Goal: Information Seeking & Learning: Understand process/instructions

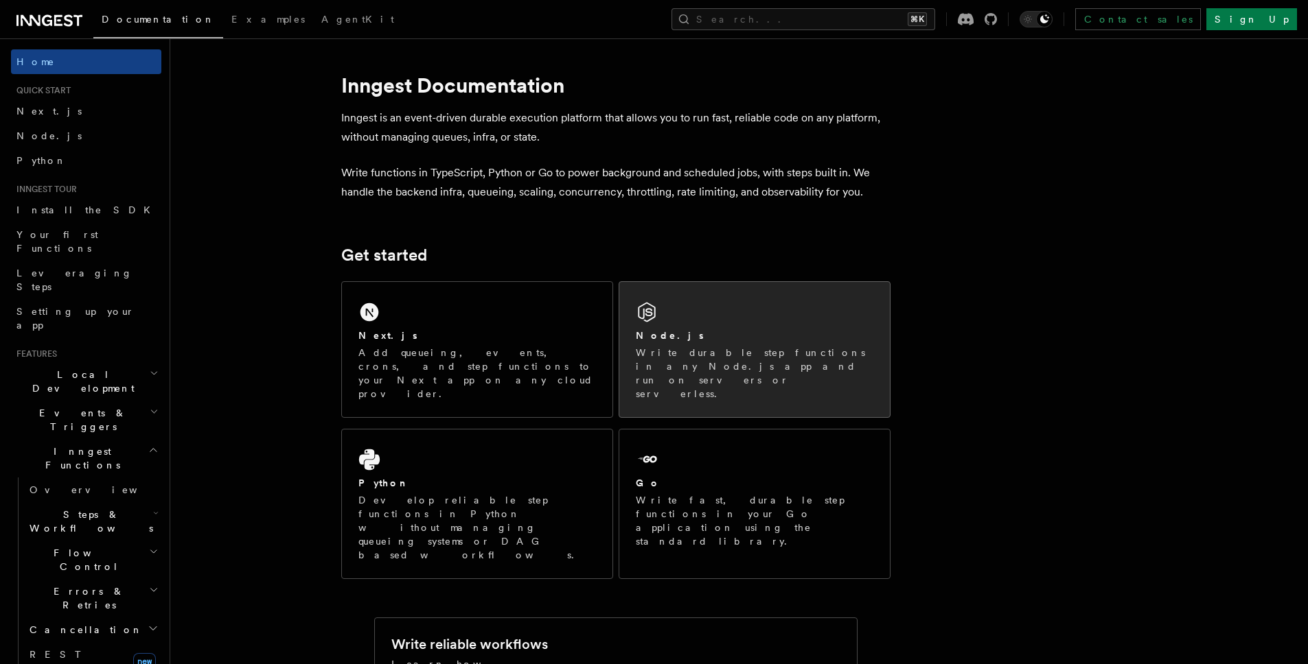
scroll to position [5, 0]
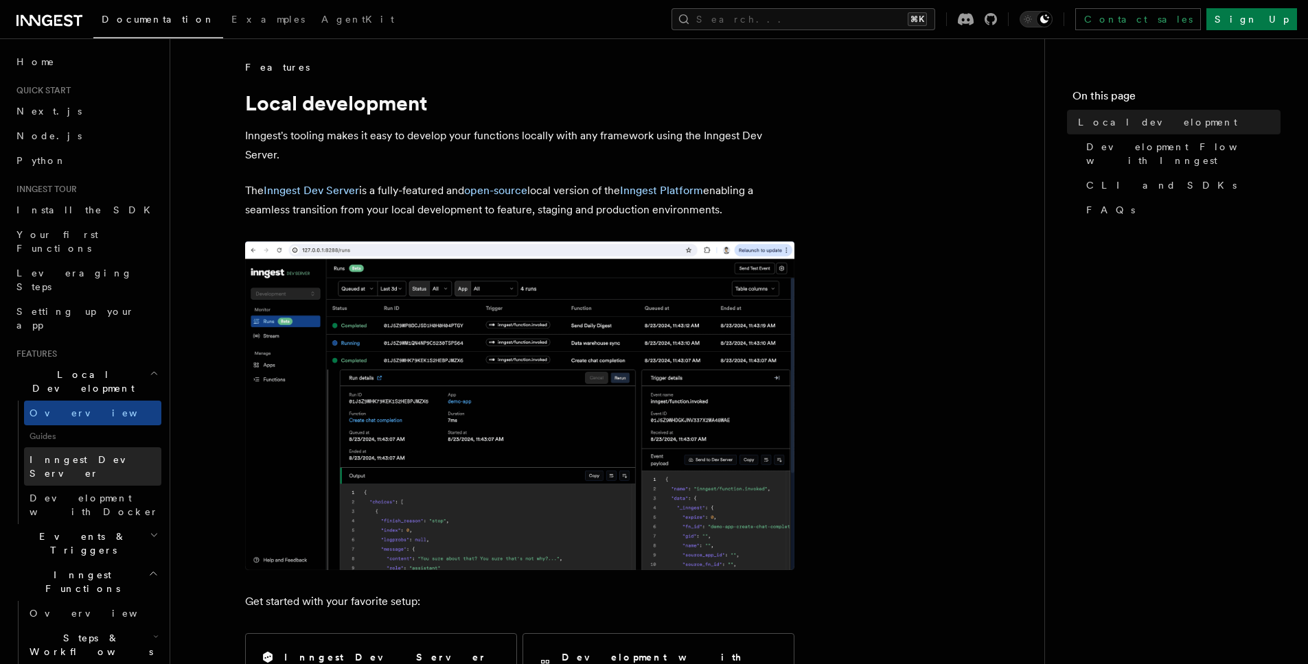
click at [91, 454] on span "Inngest Dev Server" at bounding box center [88, 466] width 117 height 25
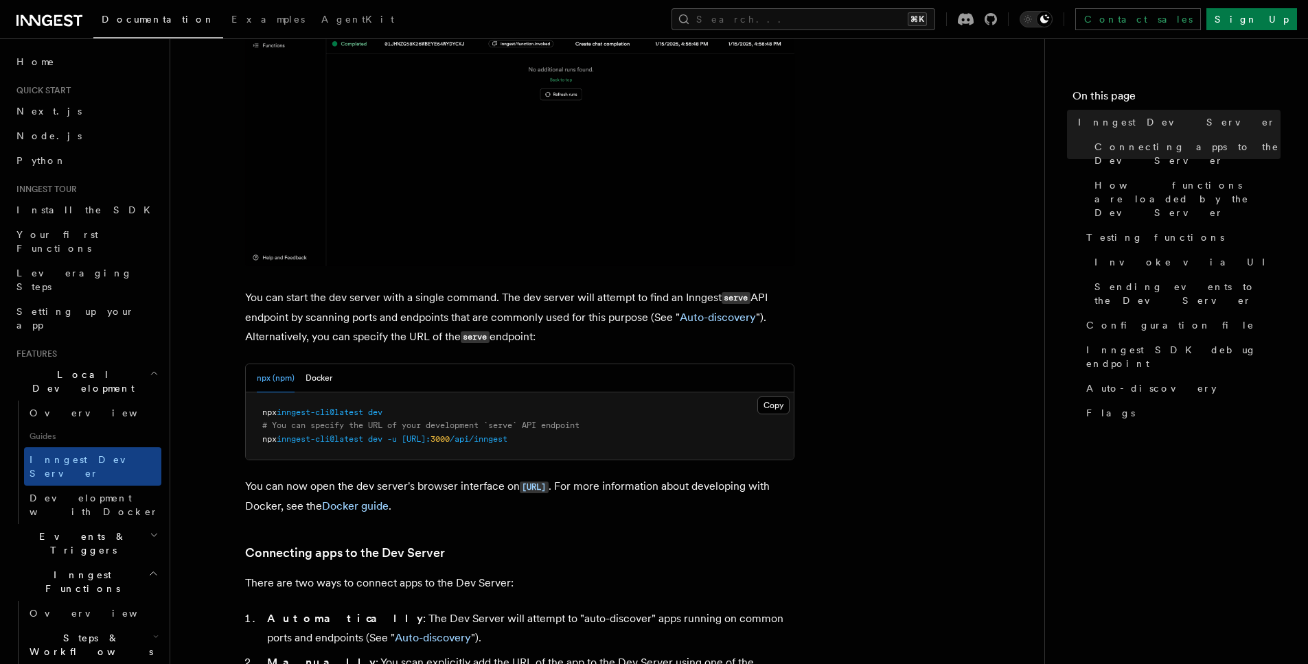
scroll to position [421, 0]
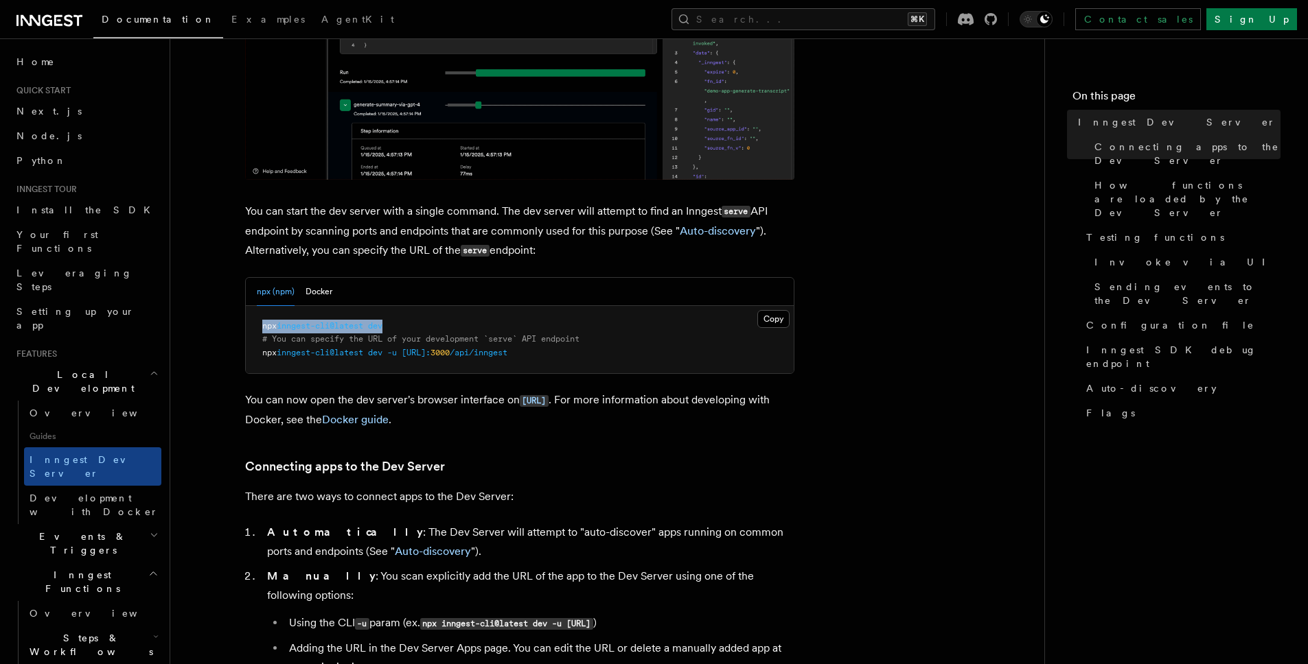
drag, startPoint x: 399, startPoint y: 325, endPoint x: 275, endPoint y: 328, distance: 124.3
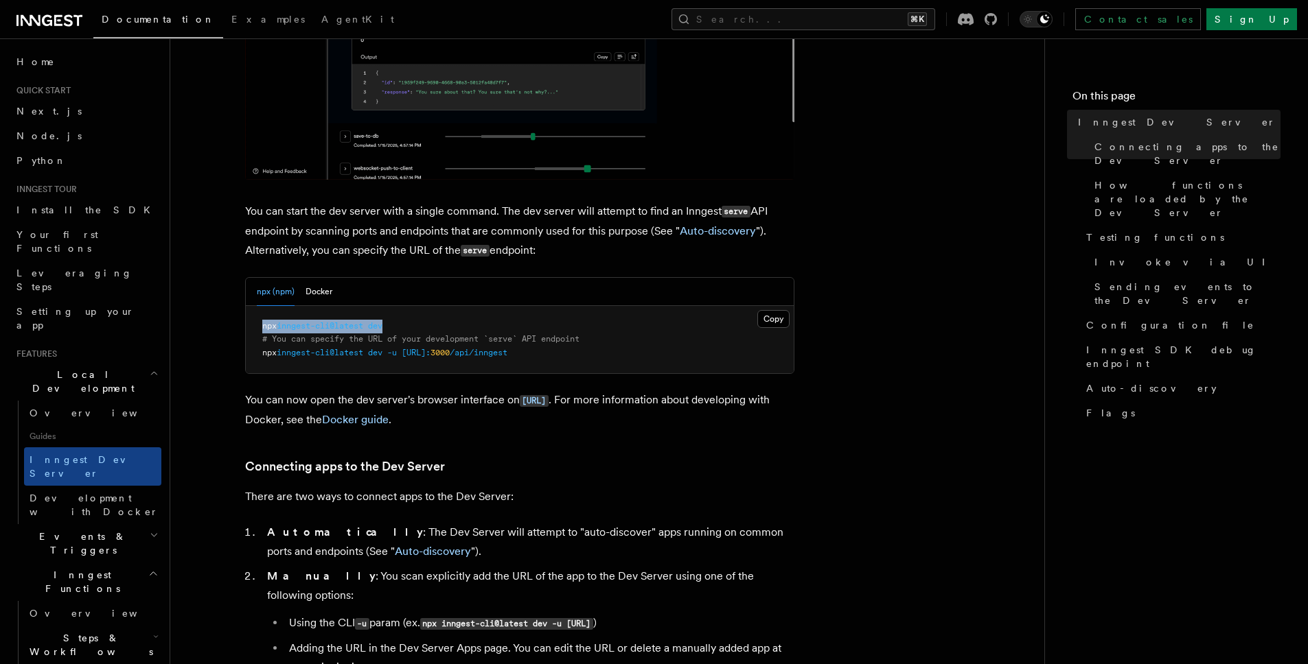
click at [253, 328] on pre "npx inngest-cli@latest dev # You can specify the URL of your development `serve…" at bounding box center [520, 340] width 548 height 68
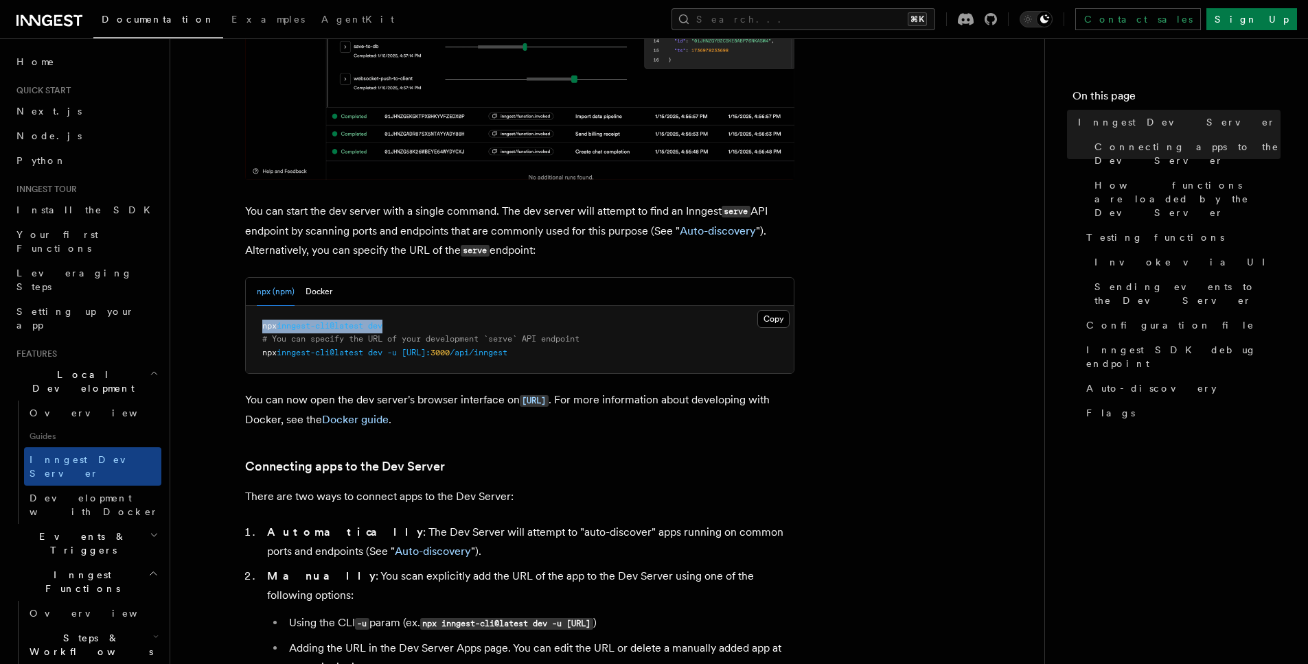
copy span "npx inngest-cli@latest dev"
